Goal: Information Seeking & Learning: Learn about a topic

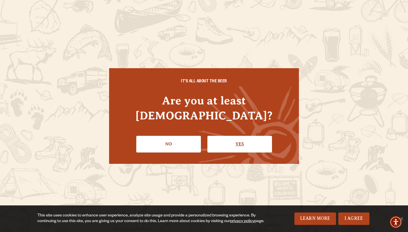
click at [261, 136] on link "Yes" at bounding box center [240, 144] width 65 height 16
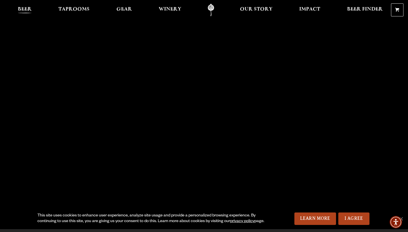
click at [24, 9] on span "Beer" at bounding box center [25, 9] width 14 height 5
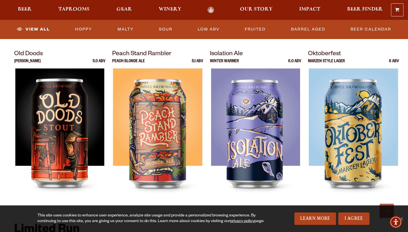
scroll to position [801, 0]
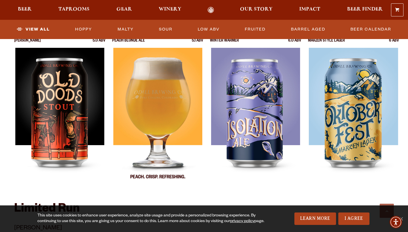
click at [173, 101] on div at bounding box center [157, 119] width 91 height 142
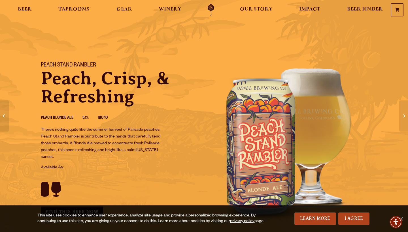
click at [59, 213] on div "This site uses cookies to enhance user experience, analyze site usage and provi…" at bounding box center [151, 218] width 228 height 11
click at [360, 222] on link "I Agree" at bounding box center [353, 219] width 31 height 12
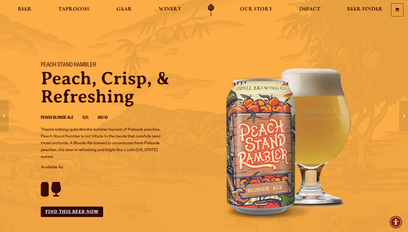
click at [65, 214] on link "Find this Beer Now" at bounding box center [72, 212] width 62 height 10
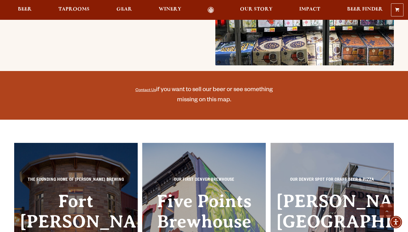
scroll to position [437, 0]
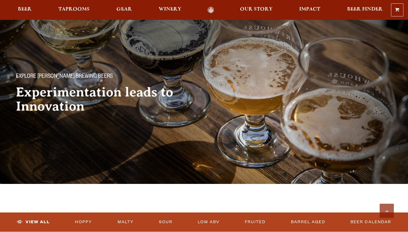
scroll to position [801, 0]
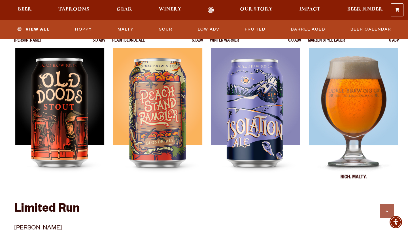
click at [350, 107] on img at bounding box center [353, 119] width 89 height 142
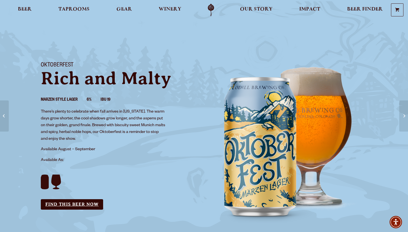
click at [62, 201] on link "Find this Beer Now" at bounding box center [72, 205] width 62 height 10
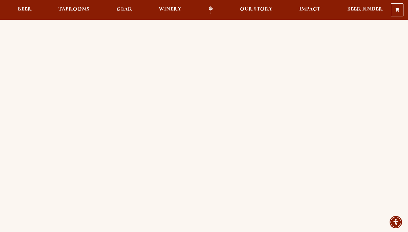
scroll to position [21, 0]
click at [31, 8] on span "Beer" at bounding box center [25, 9] width 14 height 5
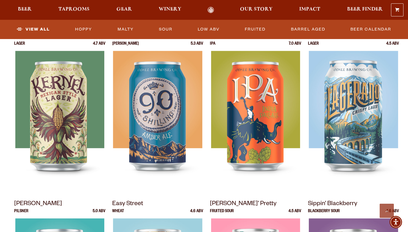
scroll to position [253, 0]
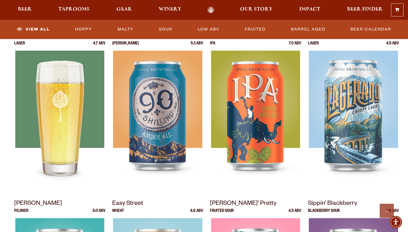
click at [58, 126] on img at bounding box center [59, 122] width 89 height 142
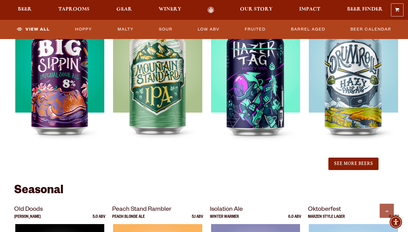
scroll to position [632, 0]
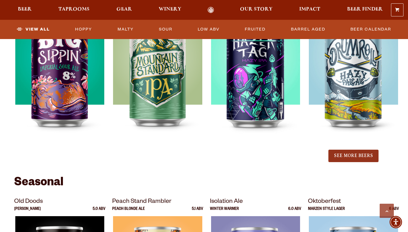
click at [337, 150] on button "See More Beers" at bounding box center [354, 156] width 50 height 12
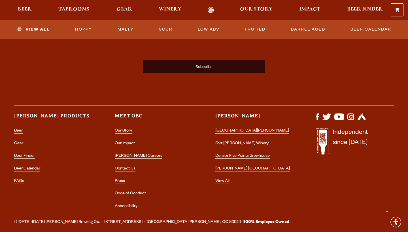
scroll to position [1598, 0]
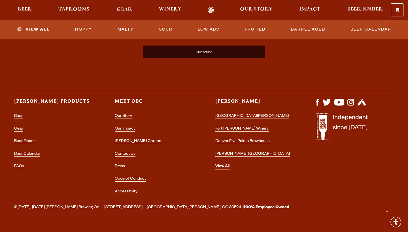
click at [222, 165] on link "View All" at bounding box center [222, 167] width 14 height 5
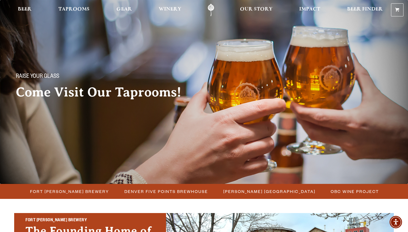
click at [213, 6] on link "Odell Home" at bounding box center [210, 10] width 21 height 13
